Goal: Information Seeking & Learning: Learn about a topic

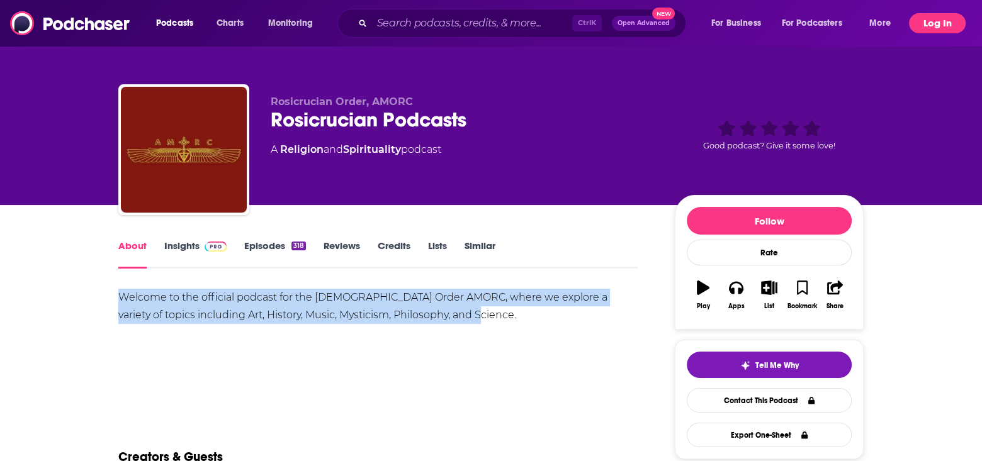
click at [930, 21] on button "Log In" at bounding box center [937, 23] width 57 height 20
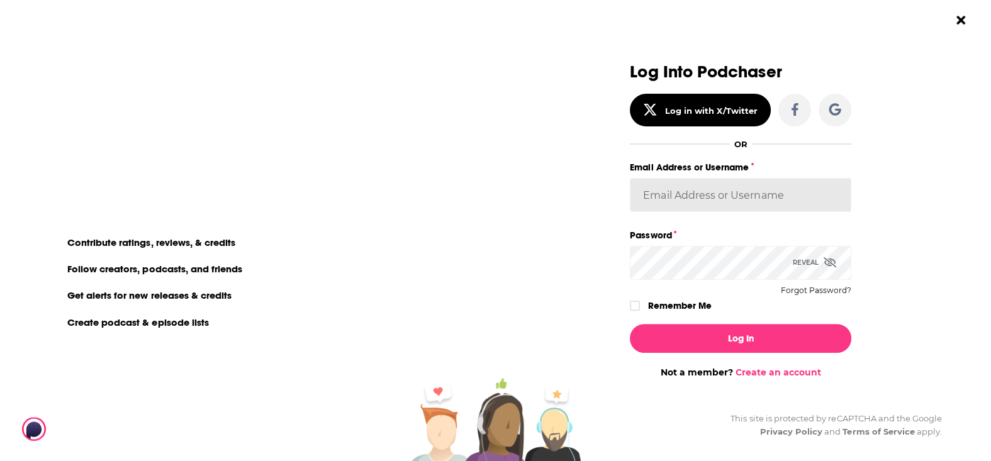
type input "MSanz"
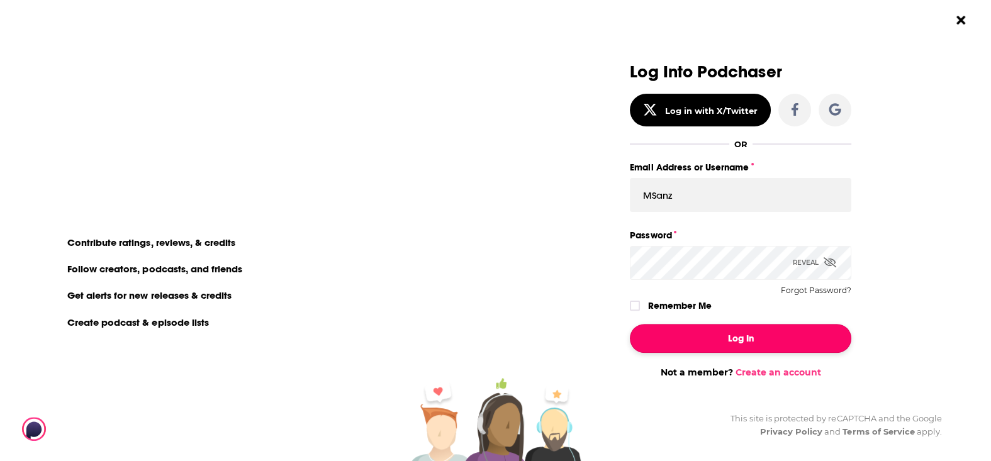
click at [745, 340] on button "Log In" at bounding box center [741, 338] width 222 height 29
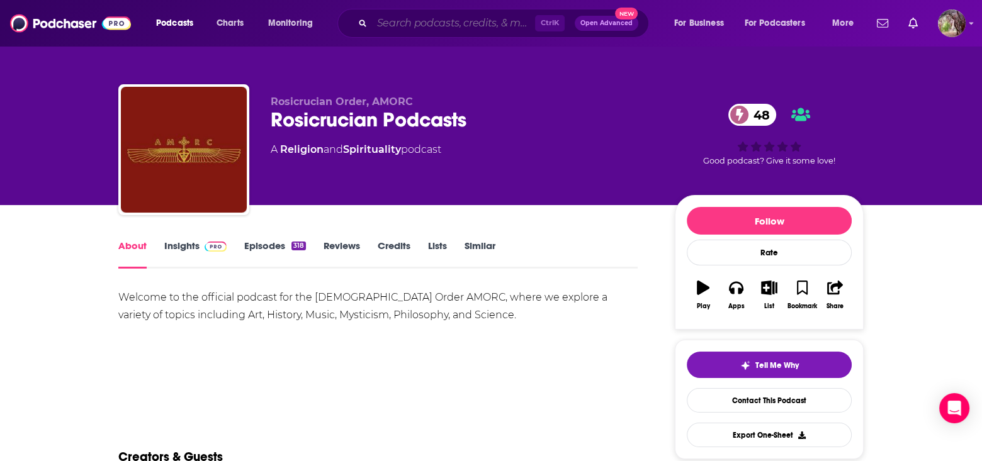
click at [431, 25] on input "Search podcasts, credits, & more..." at bounding box center [453, 23] width 163 height 20
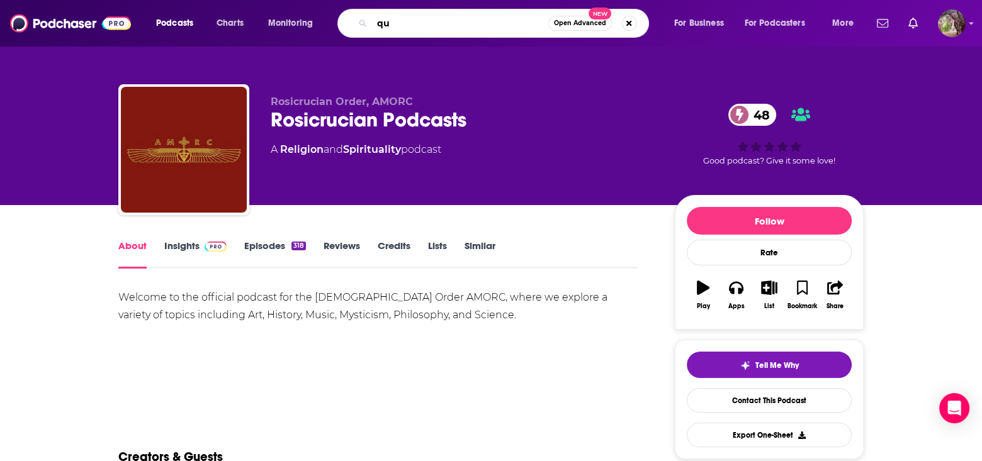
type input "q"
type input "aquarian drunkard"
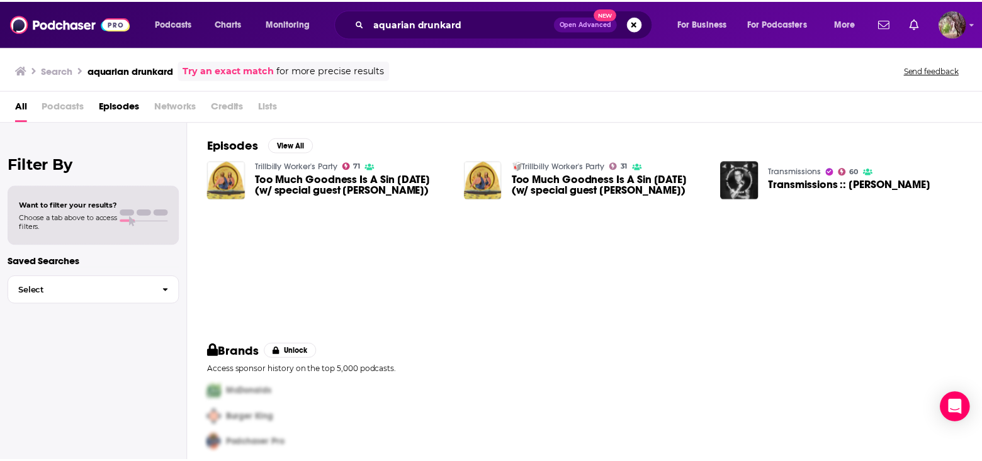
scroll to position [8, 0]
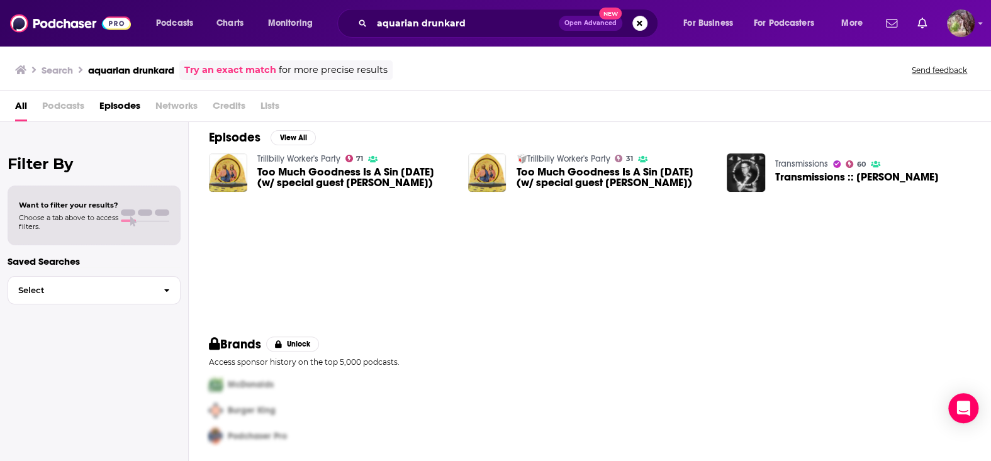
click at [800, 172] on span "Transmissions :: [PERSON_NAME]" at bounding box center [857, 177] width 164 height 11
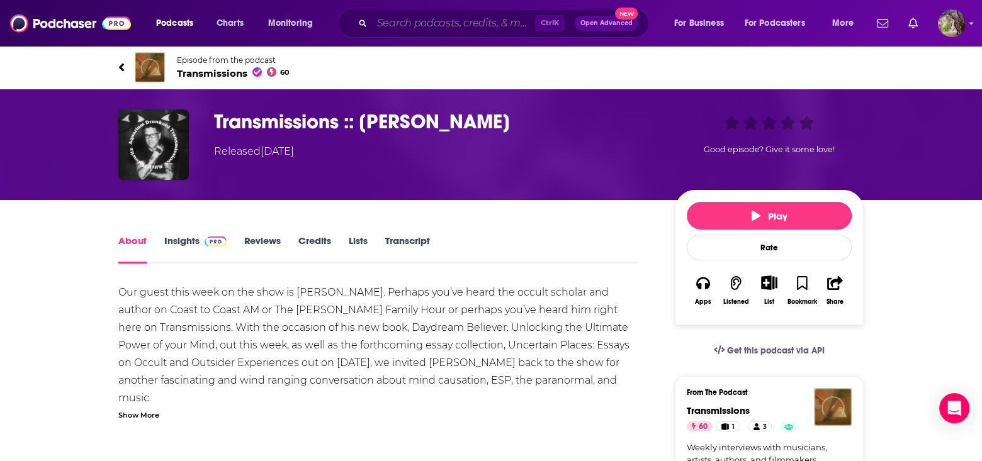
click at [384, 25] on input "Search podcasts, credits, & more..." at bounding box center [453, 23] width 163 height 20
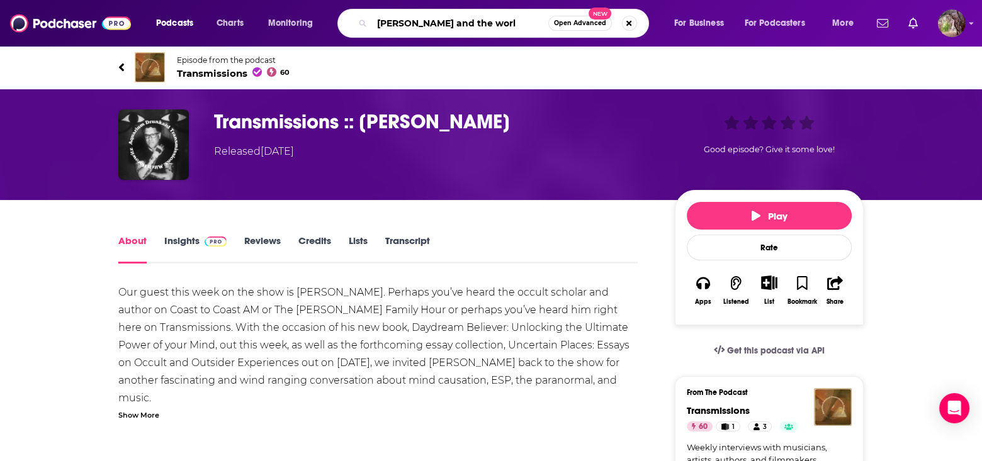
type input "jung and the world"
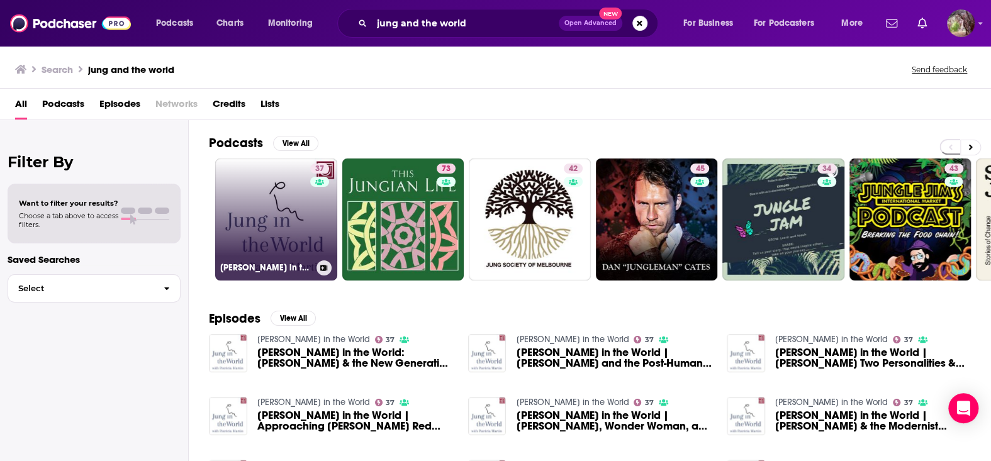
click at [286, 234] on link "37 [PERSON_NAME] in the World" at bounding box center [276, 220] width 122 height 122
